Goal: Find specific page/section: Find specific page/section

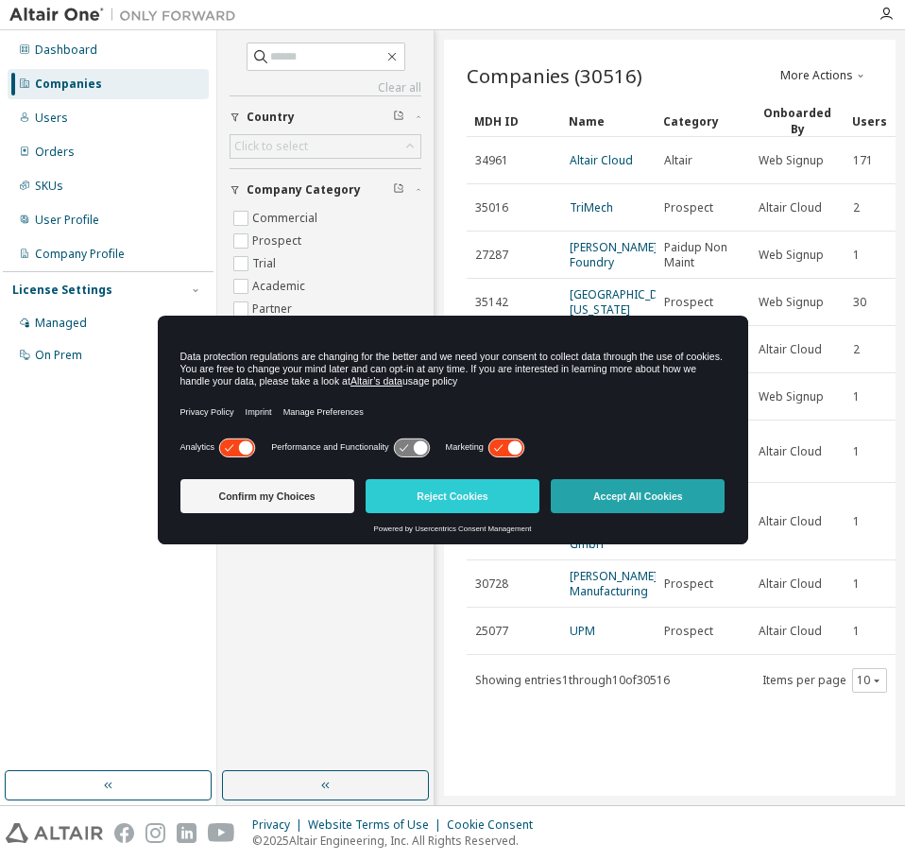
click at [605, 491] on button "Accept All Cookies" at bounding box center [638, 496] width 174 height 34
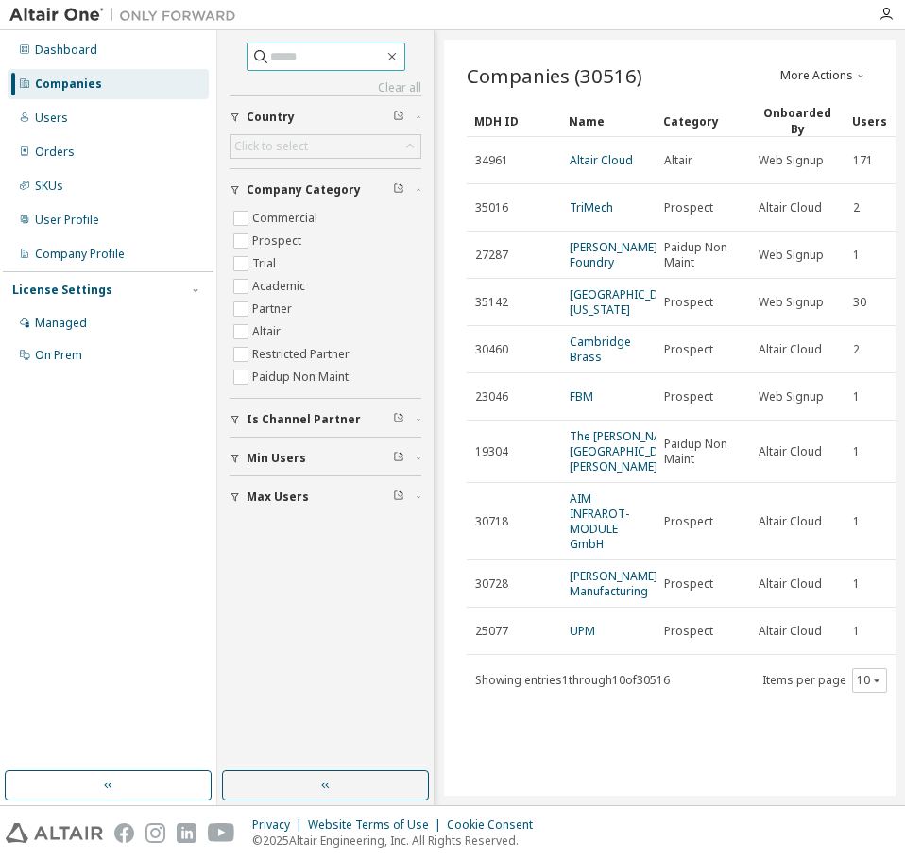
click at [273, 48] on input "text" at bounding box center [326, 56] width 113 height 19
type input "*********"
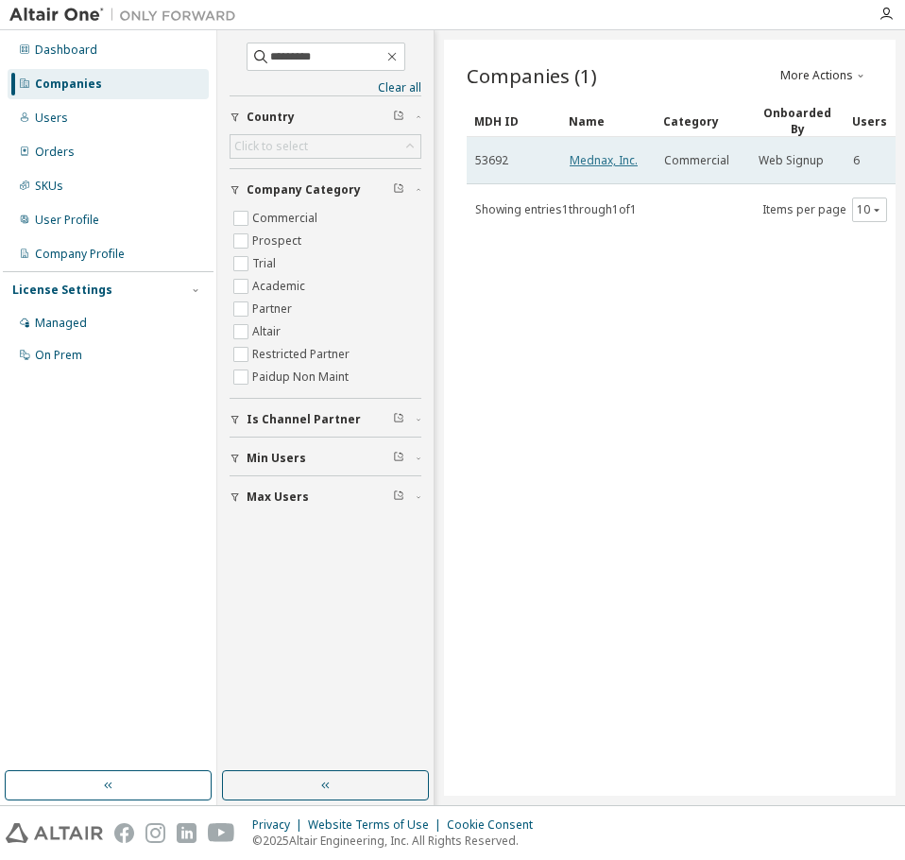
click at [585, 156] on link "Mednax, Inc." at bounding box center [604, 160] width 68 height 16
